Goal: Task Accomplishment & Management: Use online tool/utility

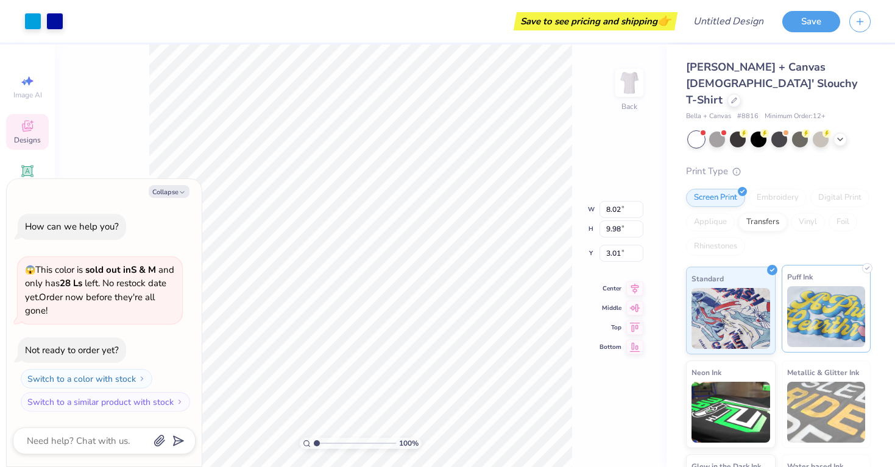
click at [792, 317] on img at bounding box center [826, 316] width 79 height 61
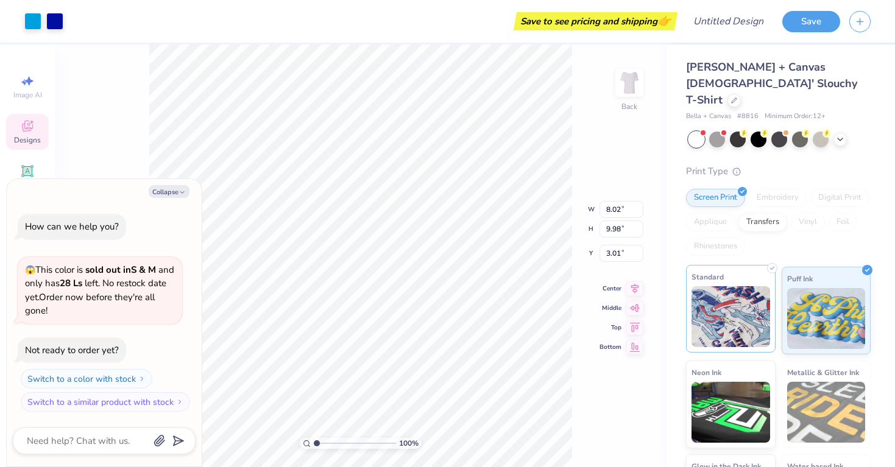
click at [743, 320] on img at bounding box center [731, 316] width 79 height 61
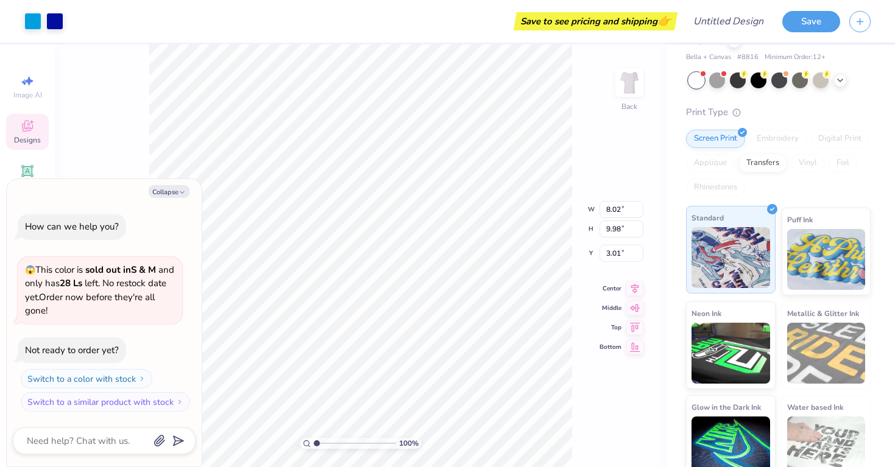
scroll to position [58, 0]
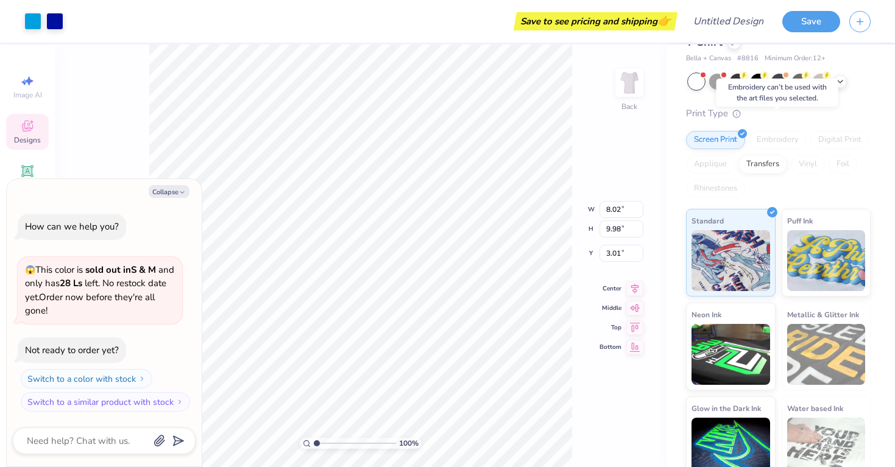
click at [767, 131] on div "Embroidery" at bounding box center [778, 140] width 58 height 18
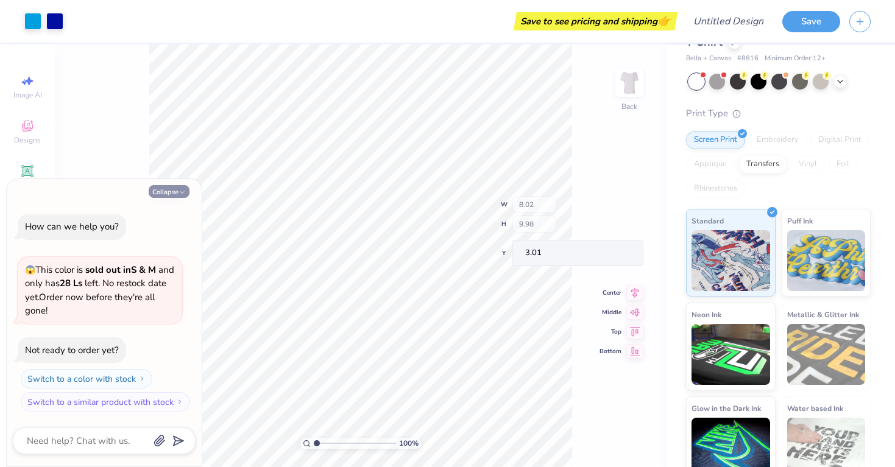
click at [177, 191] on button "Collapse" at bounding box center [169, 191] width 41 height 13
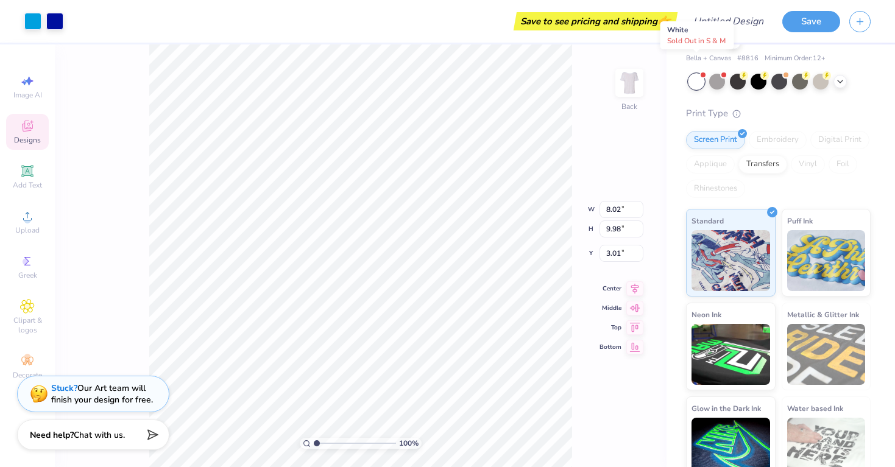
click at [700, 74] on div at bounding box center [697, 82] width 16 height 16
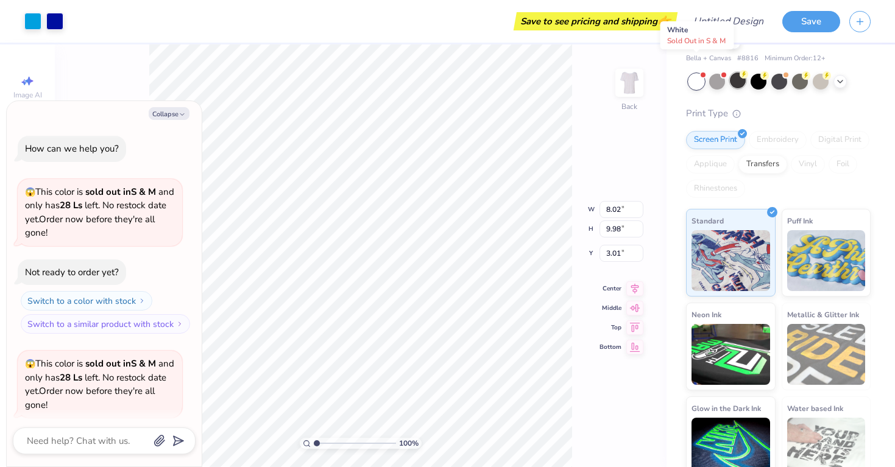
scroll to position [91, 0]
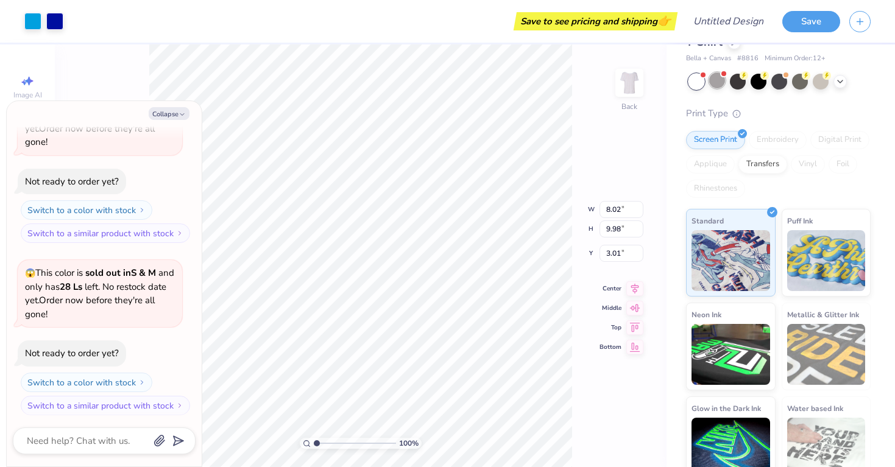
click at [718, 73] on div at bounding box center [717, 81] width 16 height 16
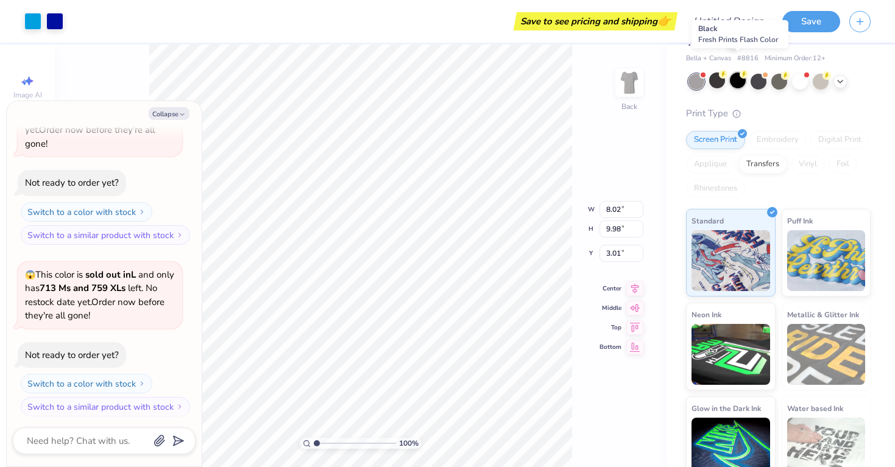
click at [738, 73] on div at bounding box center [738, 81] width 16 height 16
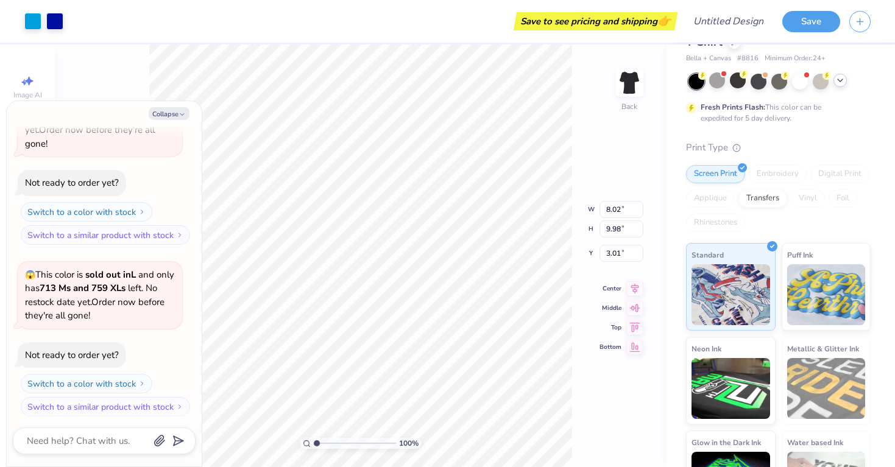
click at [843, 76] on icon at bounding box center [840, 81] width 10 height 10
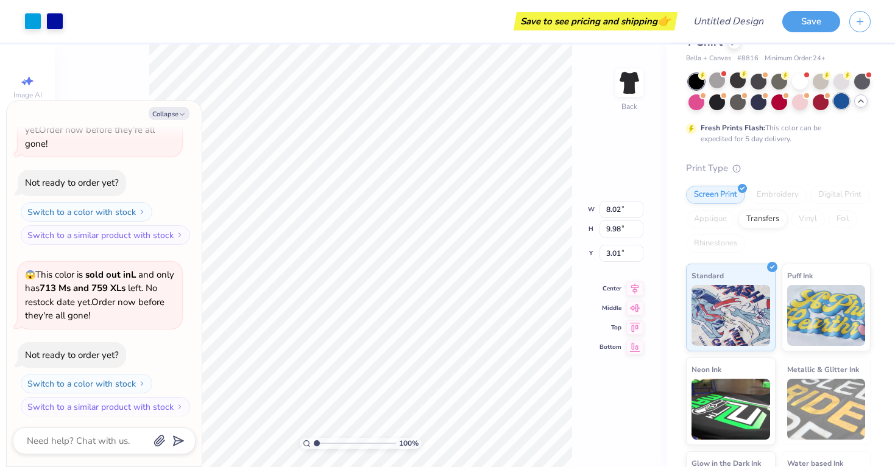
click at [843, 93] on div at bounding box center [842, 101] width 16 height 16
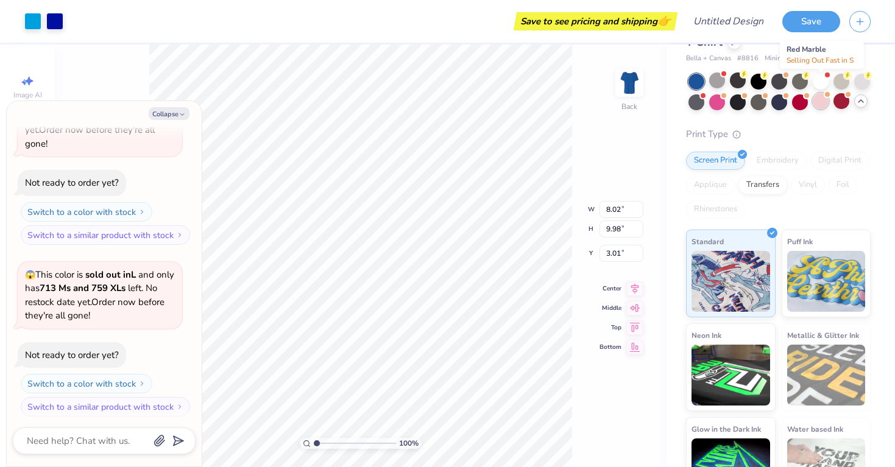
click at [820, 93] on div at bounding box center [821, 101] width 16 height 16
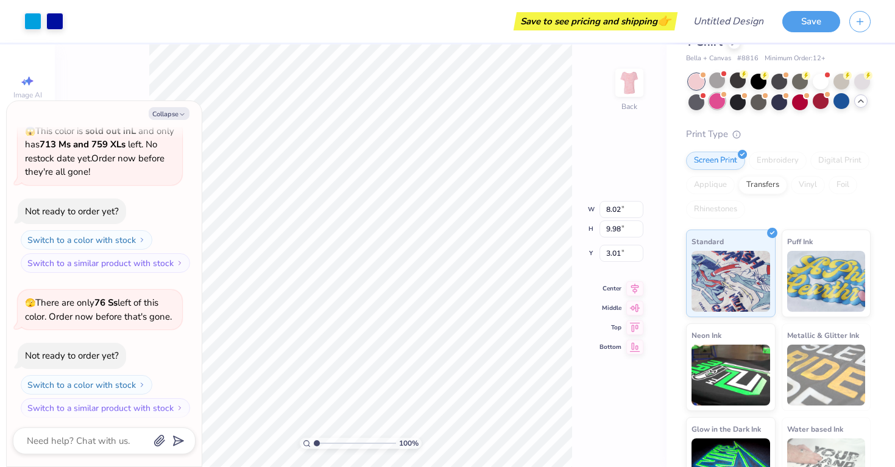
click at [716, 93] on div at bounding box center [717, 101] width 16 height 16
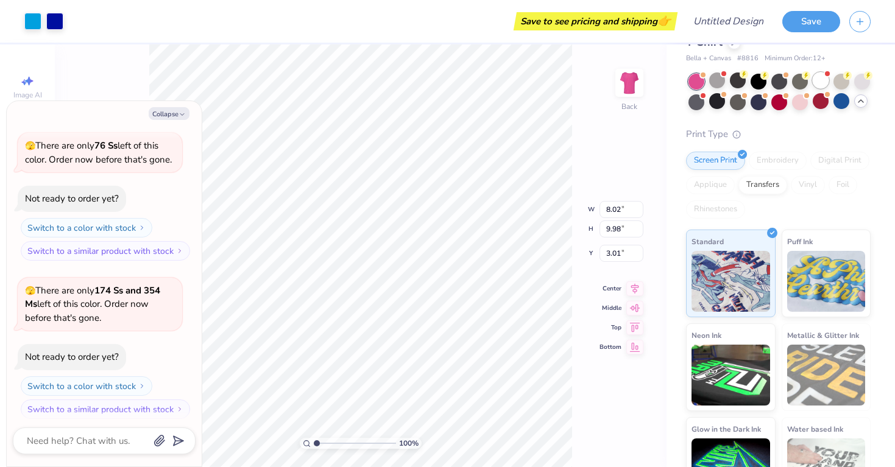
click at [824, 73] on div at bounding box center [821, 81] width 16 height 16
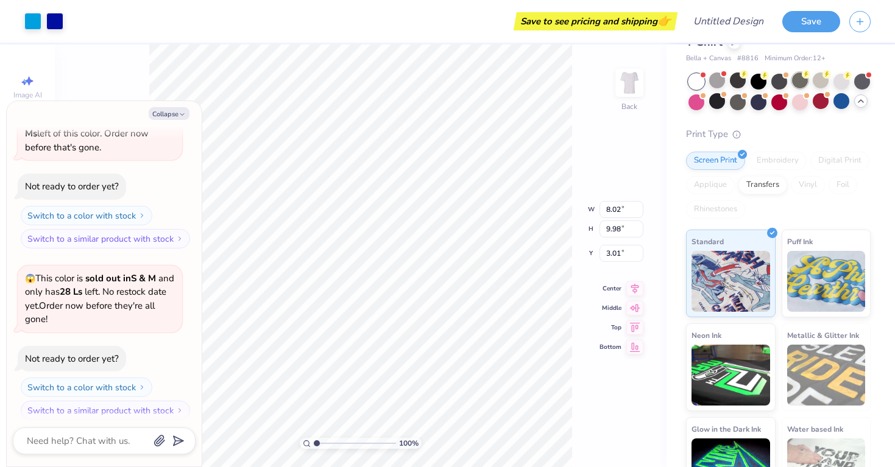
click at [795, 73] on div at bounding box center [800, 81] width 16 height 16
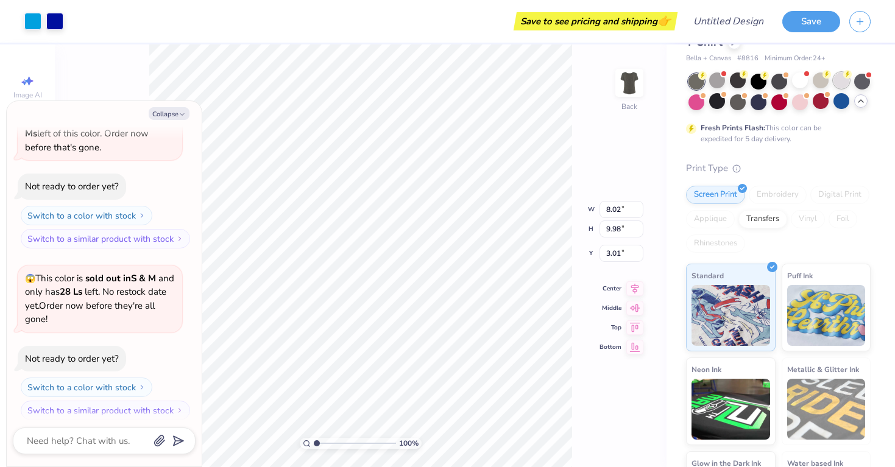
click at [841, 73] on div at bounding box center [842, 81] width 16 height 16
click at [861, 73] on div at bounding box center [862, 81] width 16 height 16
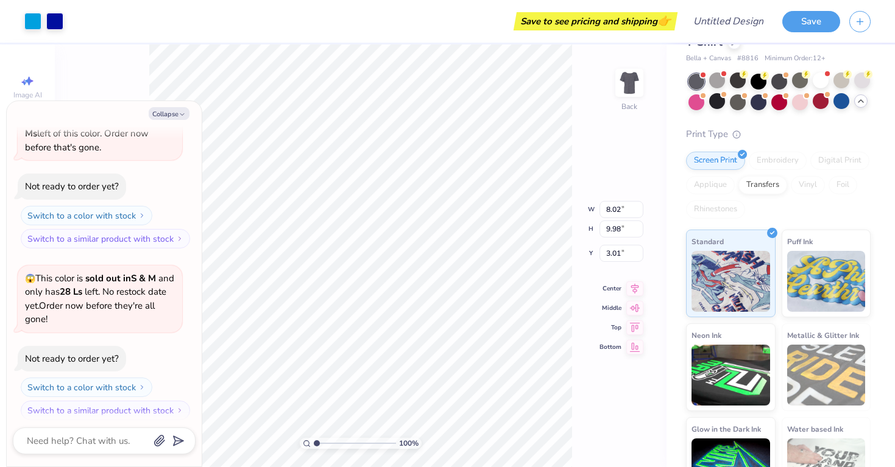
scroll to position [904, 0]
click at [821, 73] on div at bounding box center [821, 81] width 16 height 16
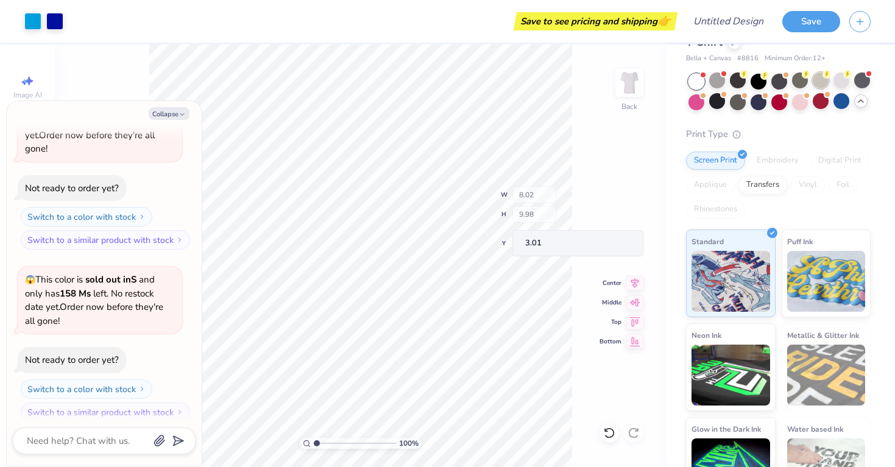
click at [820, 73] on div at bounding box center [821, 81] width 16 height 16
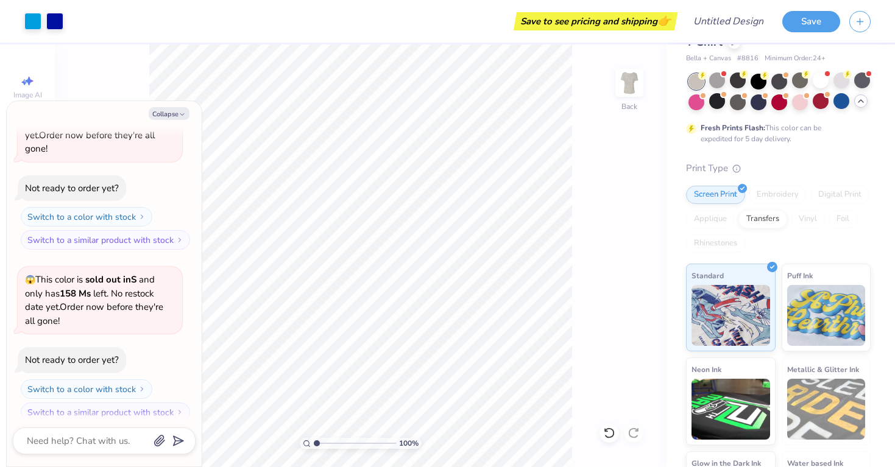
scroll to position [1074, 0]
type textarea "x"
